Goal: Information Seeking & Learning: Learn about a topic

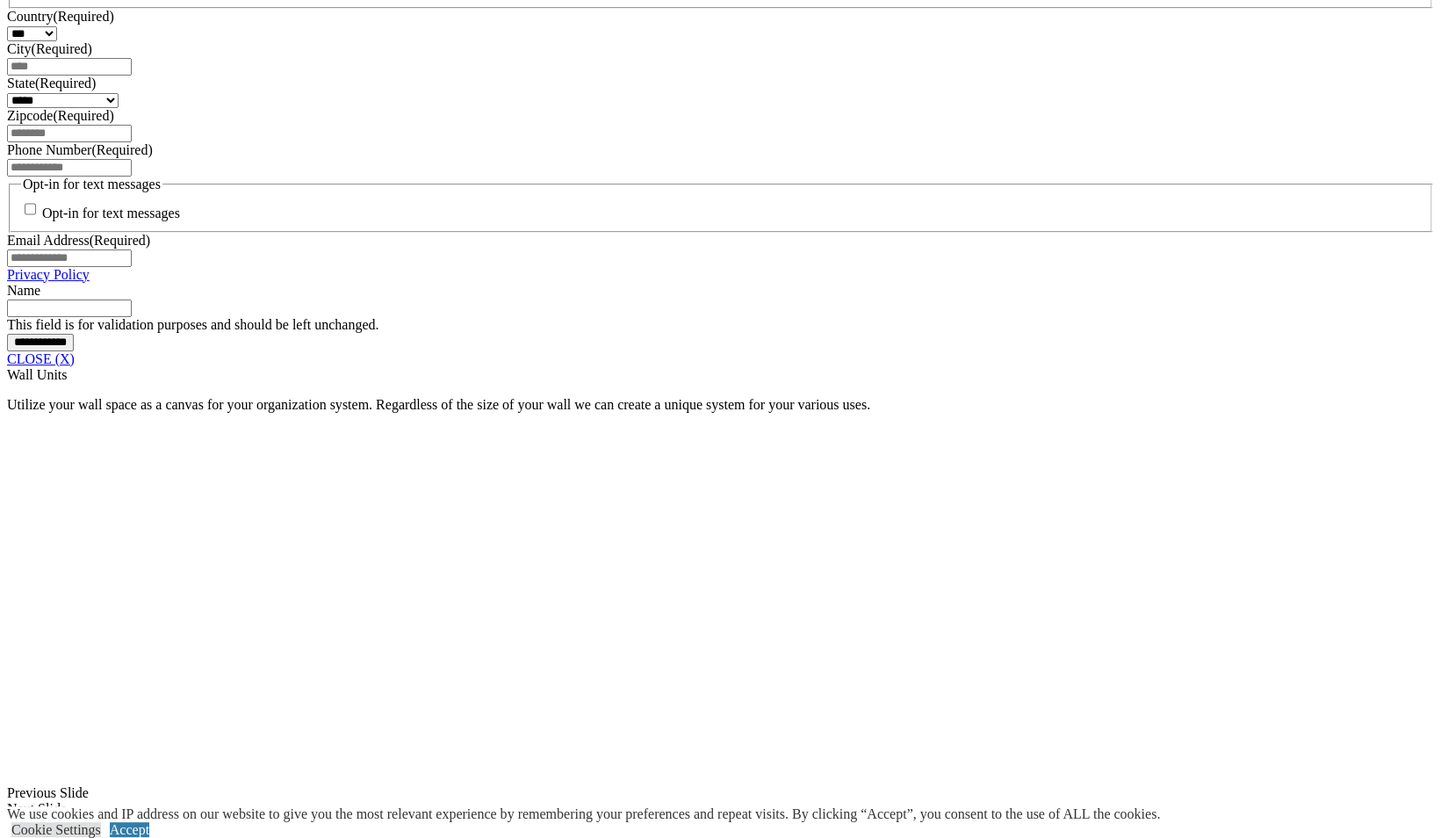
scroll to position [1317, 0]
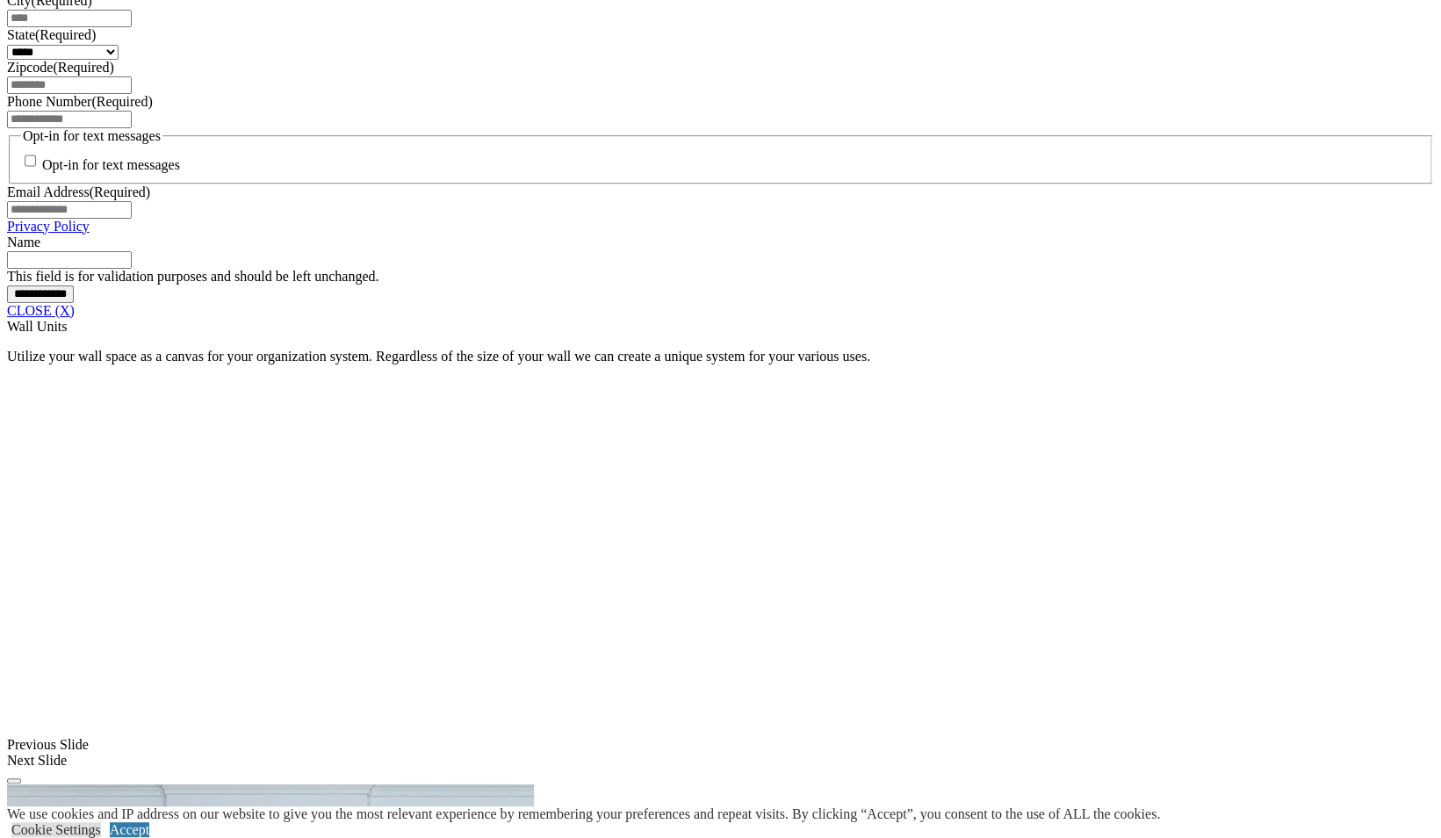
click at [75, 318] on link "CLOSE (X)" at bounding box center [41, 310] width 68 height 15
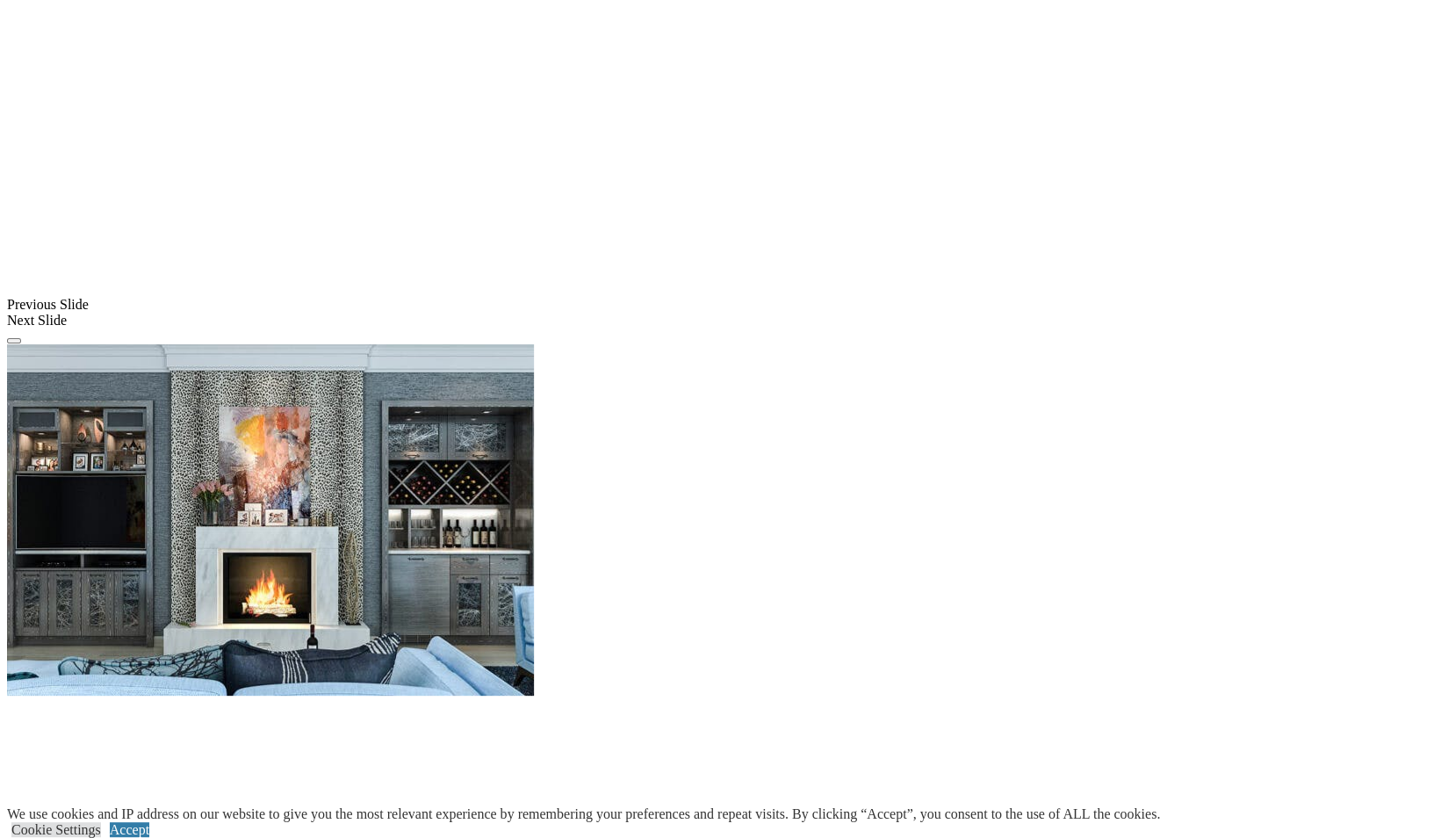
scroll to position [1229, 0]
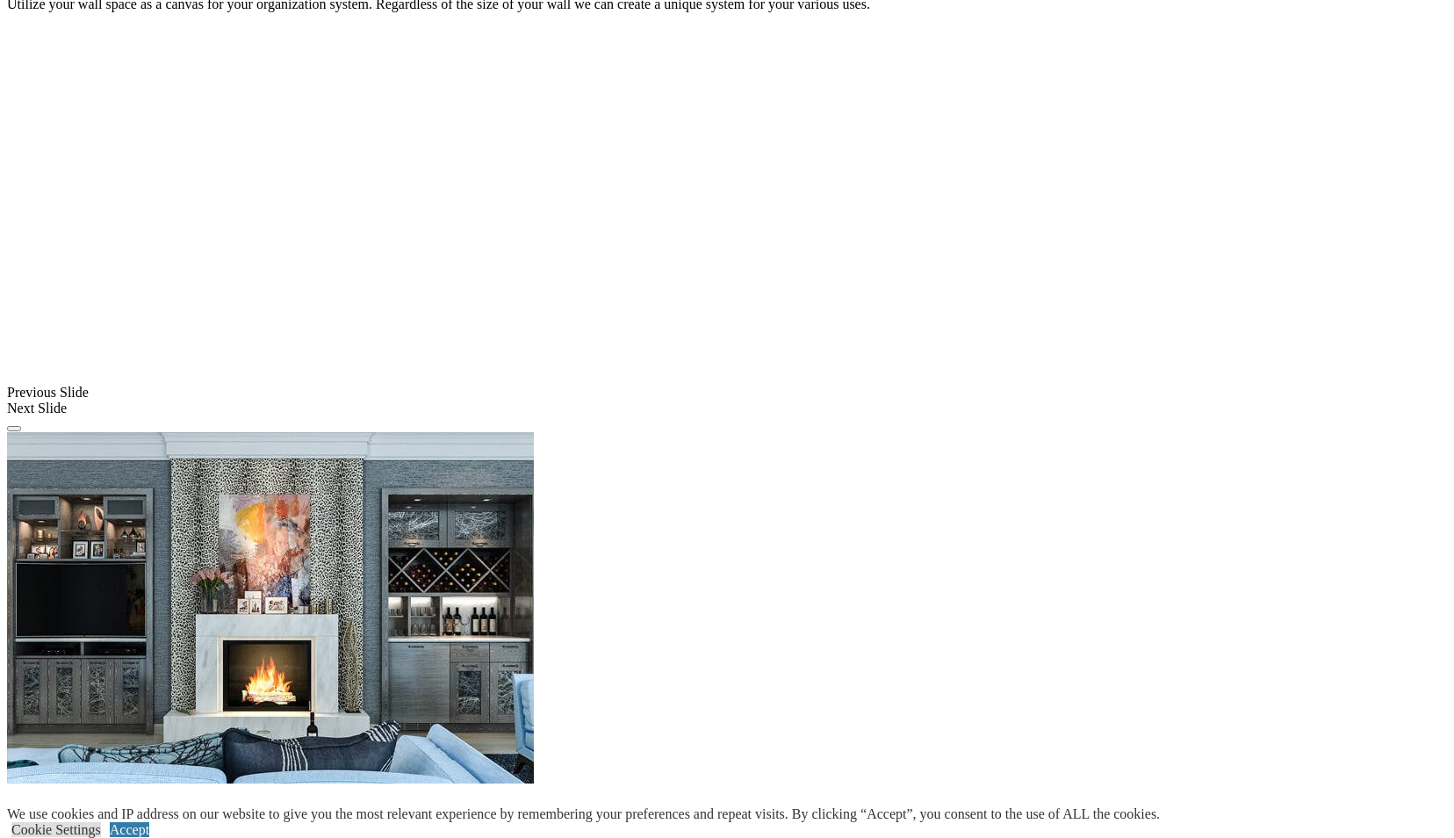
drag, startPoint x: 1263, startPoint y: 45, endPoint x: 1268, endPoint y: 57, distance: 13.4
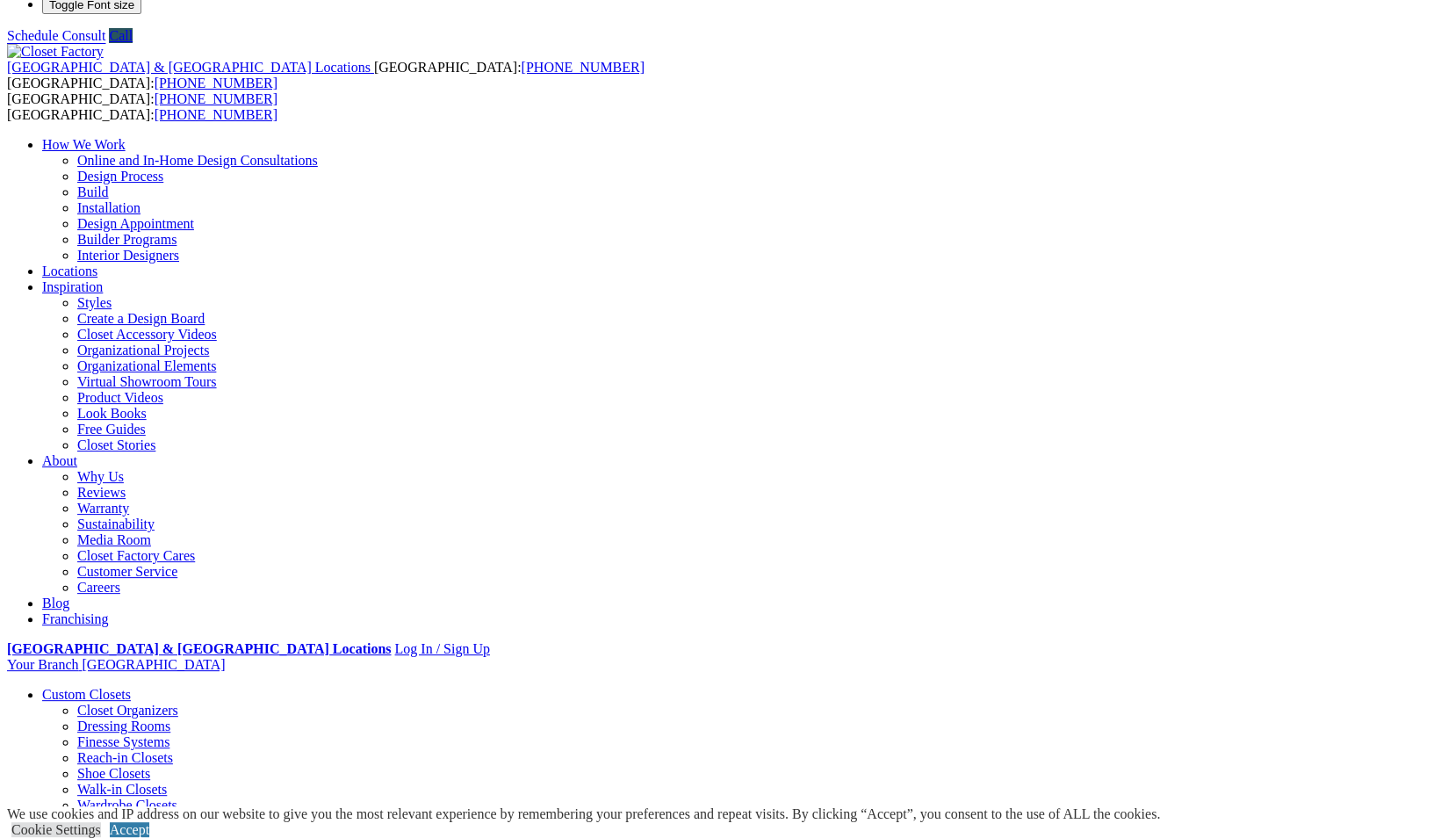
scroll to position [0, 0]
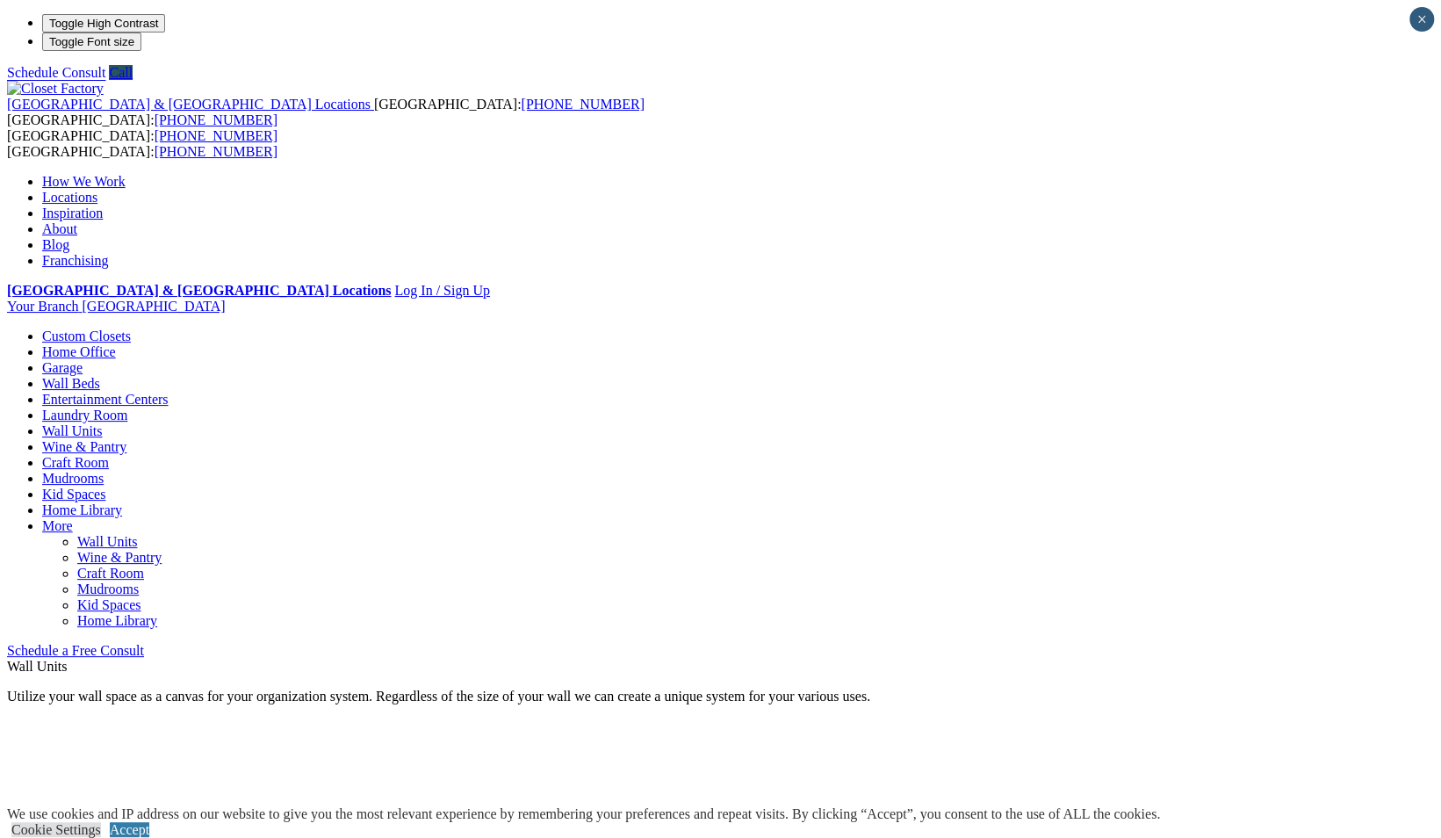
click at [104, 81] on img at bounding box center [55, 89] width 97 height 16
